Goal: Information Seeking & Learning: Learn about a topic

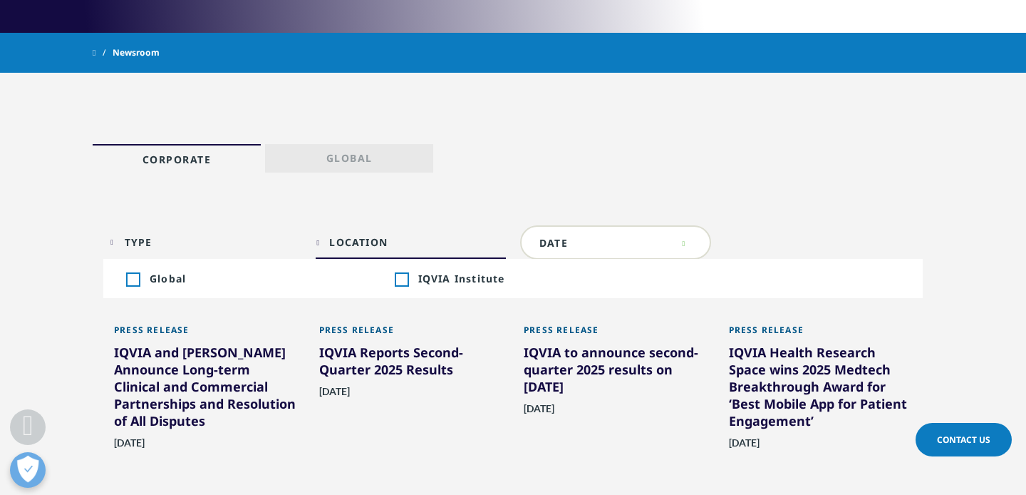
click at [401, 277] on div "Toggle" at bounding box center [401, 279] width 13 height 13
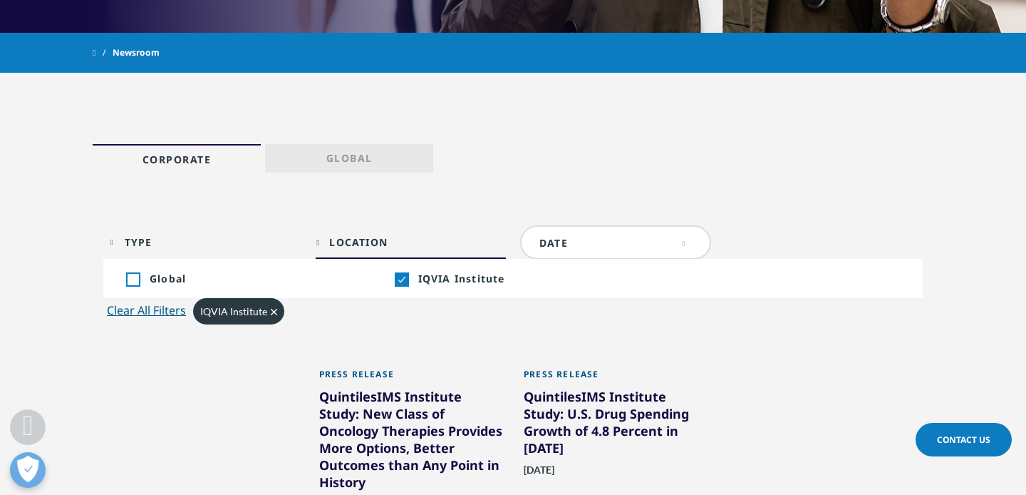
click at [272, 309] on icon "Clear" at bounding box center [274, 312] width 6 height 6
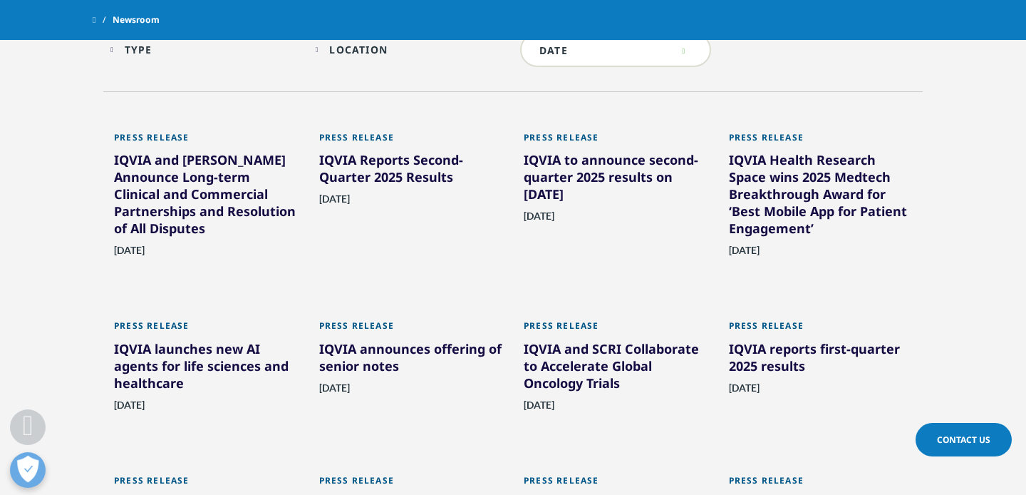
scroll to position [763, 0]
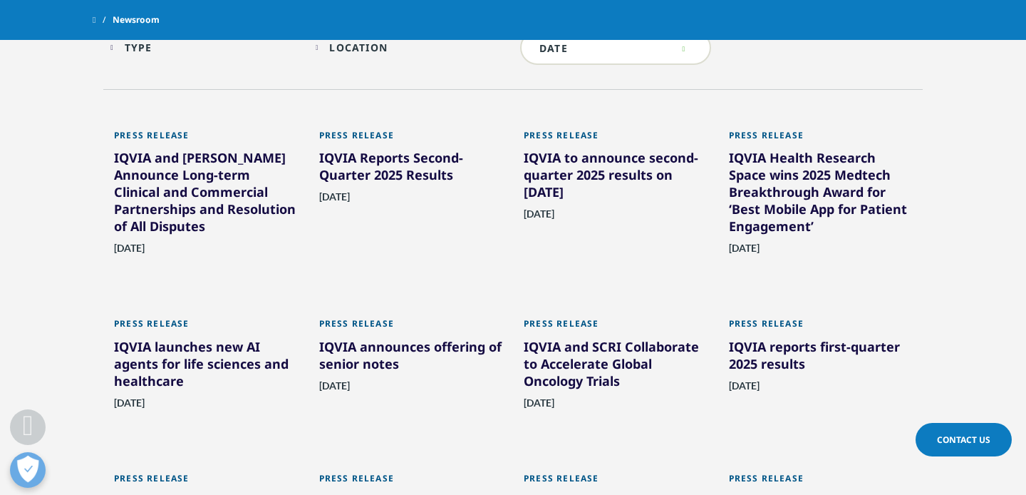
click at [168, 361] on div "IQVIA launches new AI agents for life sciences and healthcare" at bounding box center [206, 366] width 184 height 57
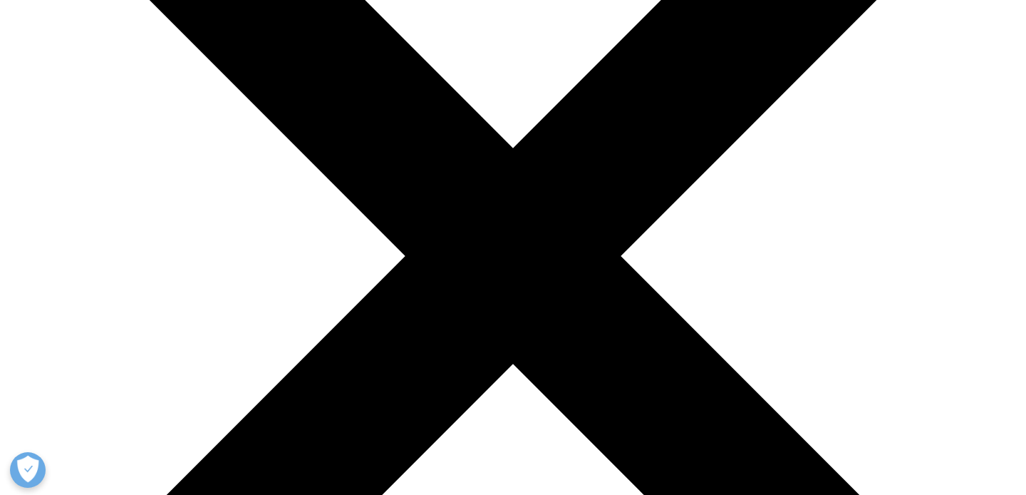
scroll to position [205, 0]
